Goal: Information Seeking & Learning: Understand process/instructions

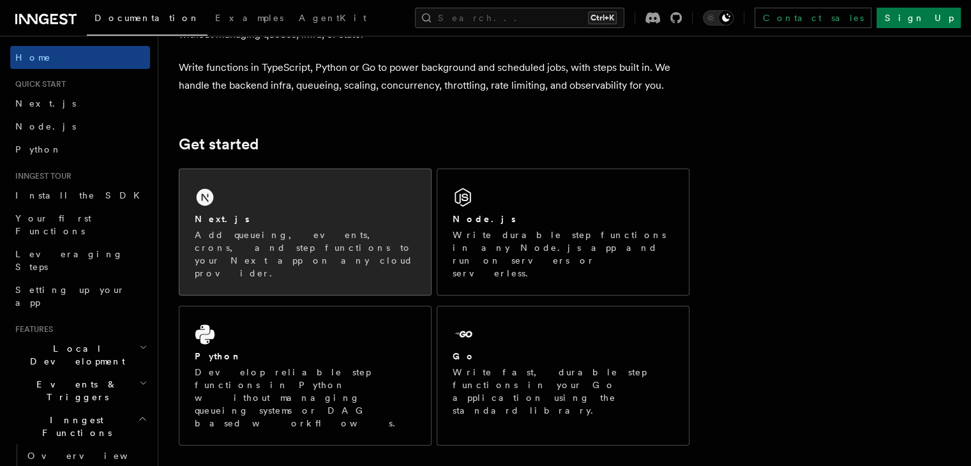
scroll to position [64, 0]
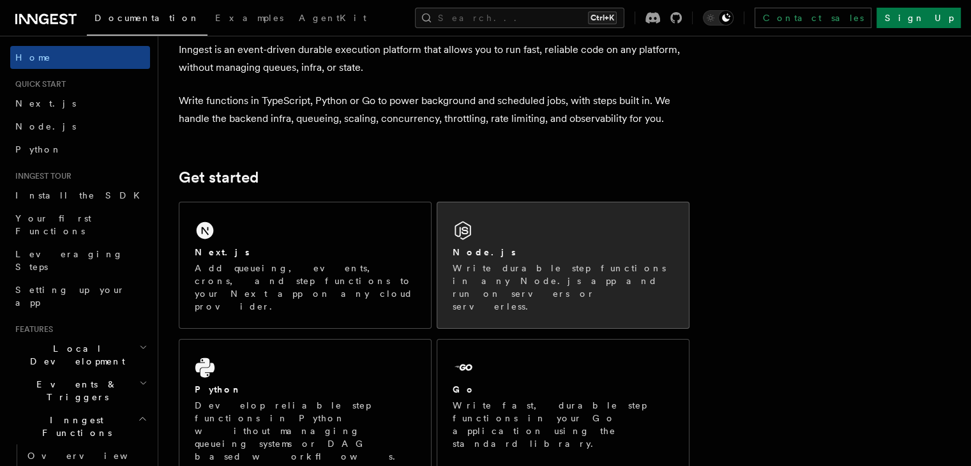
click at [513, 251] on div "Node.js" at bounding box center [563, 252] width 221 height 13
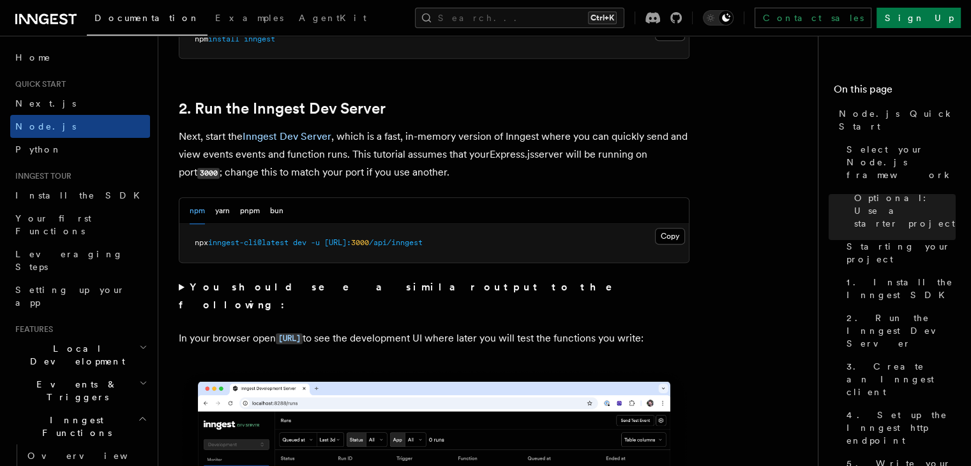
scroll to position [1022, 0]
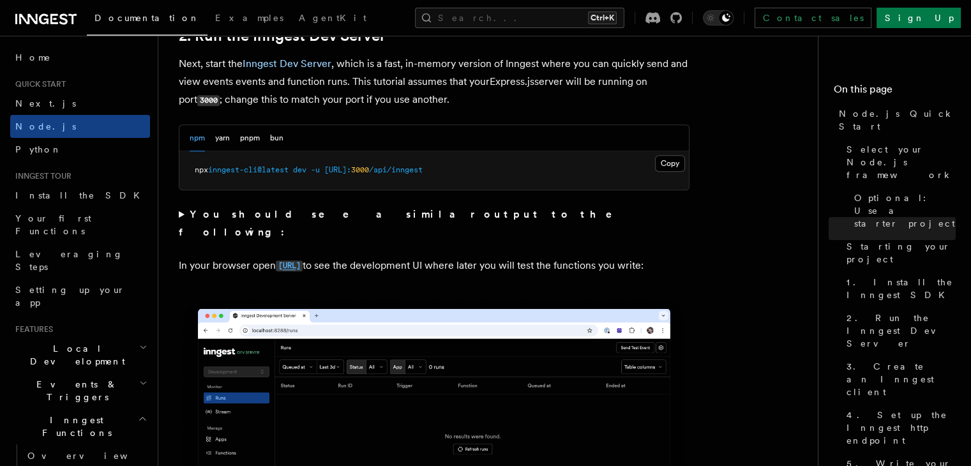
click at [303, 261] on code "http://localhost:8288" at bounding box center [289, 266] width 27 height 11
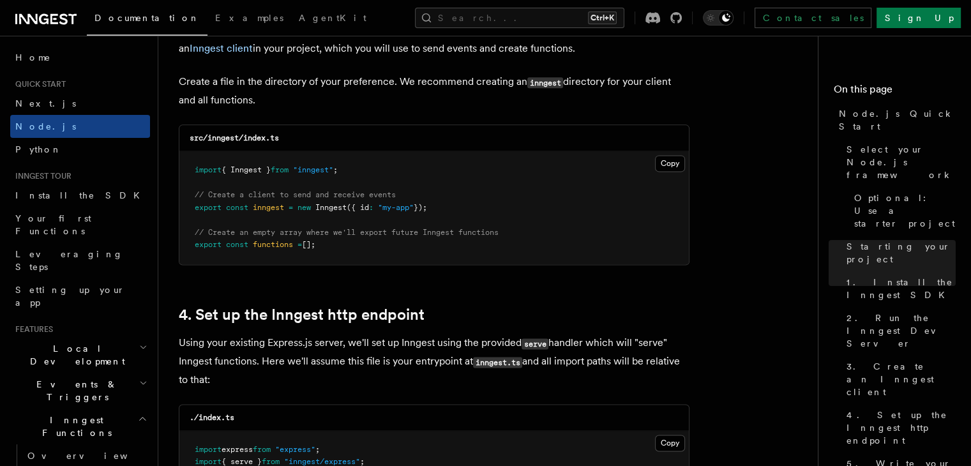
scroll to position [1533, 0]
